Goal: Task Accomplishment & Management: Manage account settings

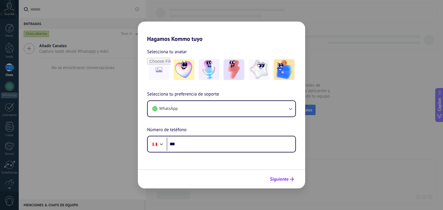
click at [273, 177] on span "Siguiente" at bounding box center [279, 179] width 19 height 4
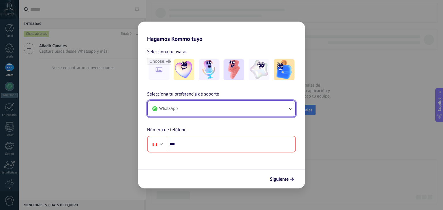
click at [183, 105] on button "WhatsApp" at bounding box center [222, 109] width 148 height 16
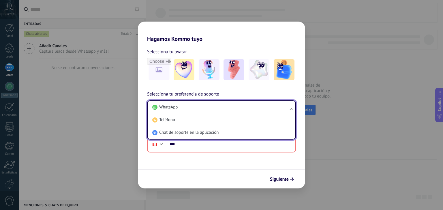
click at [172, 132] on span "Chat de soporte en la aplicación" at bounding box center [188, 133] width 59 height 6
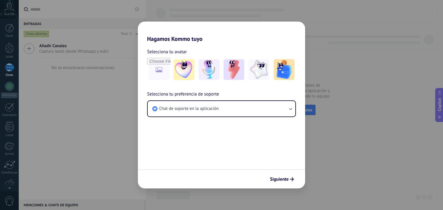
click at [282, 178] on span "Siguiente" at bounding box center [279, 179] width 19 height 4
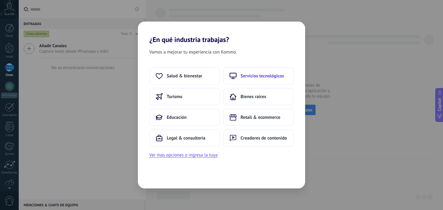
click at [259, 78] on span "Servicios tecnológicos" at bounding box center [262, 76] width 44 height 6
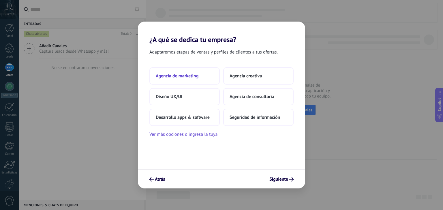
click at [185, 78] on span "Agencia de marketing" at bounding box center [177, 76] width 43 height 6
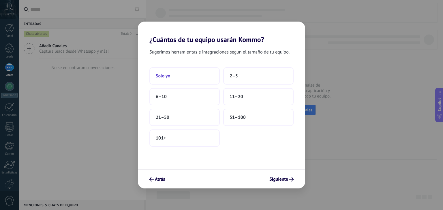
click at [193, 78] on button "Solo yo" at bounding box center [184, 75] width 70 height 17
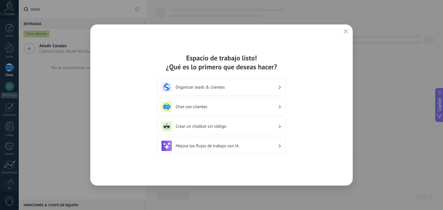
click at [337, 33] on div "Espacio de trabajo listo! ¿Qué es lo primero que deseas hacer? Organizar leads …" at bounding box center [221, 104] width 262 height 161
click at [343, 33] on icon "button" at bounding box center [345, 31] width 5 height 5
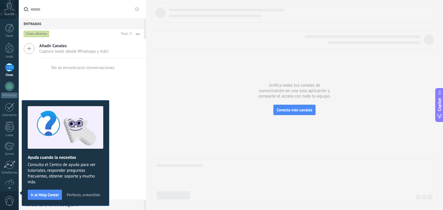
click at [3, 10] on div "Cuenta" at bounding box center [9, 9] width 19 height 19
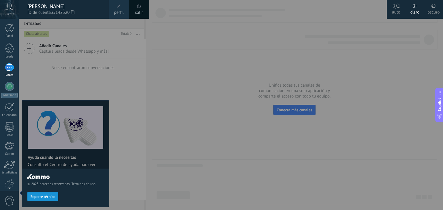
click at [47, 7] on div "[PERSON_NAME]" at bounding box center [64, 6] width 75 height 6
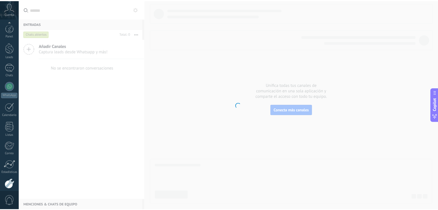
scroll to position [29, 0]
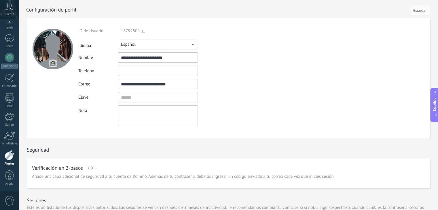
click at [9, 153] on div at bounding box center [10, 155] width 10 height 10
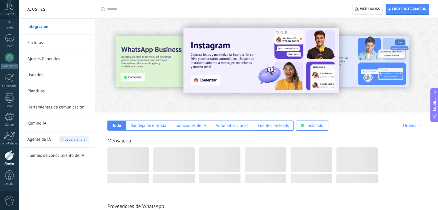
click at [55, 58] on link "Ajustes Generales" at bounding box center [58, 59] width 62 height 16
